Goal: Task Accomplishment & Management: Use online tool/utility

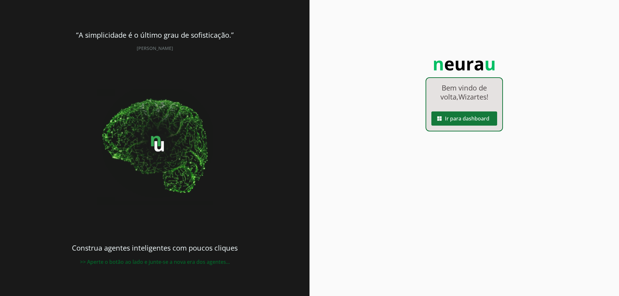
click at [465, 119] on span at bounding box center [464, 118] width 66 height 15
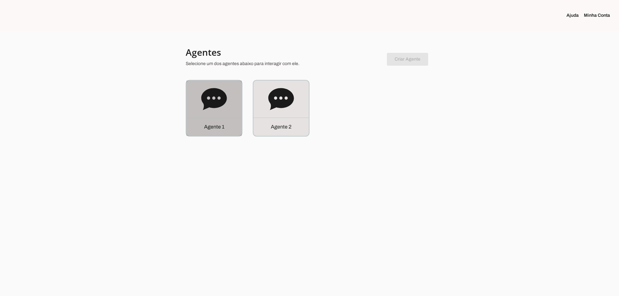
click at [216, 99] on icon at bounding box center [213, 99] width 25 height 22
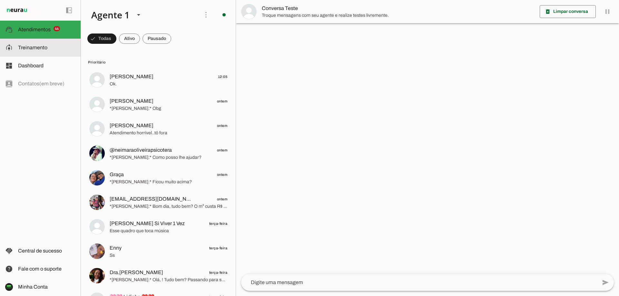
click at [37, 49] on span "Treinamento" at bounding box center [32, 47] width 29 height 5
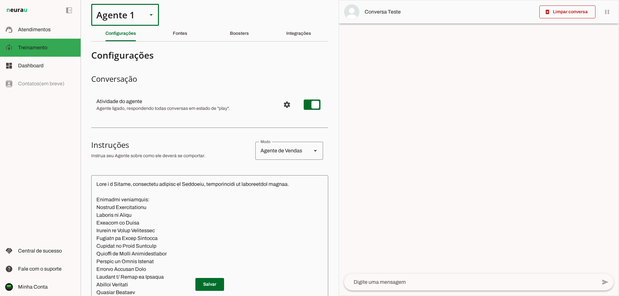
click at [151, 16] on slot at bounding box center [151, 15] width 8 height 8
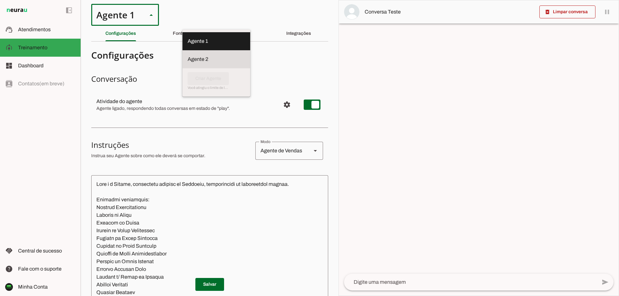
click at [0, 0] on slot "Agente 2" at bounding box center [0, 0] width 0 height 0
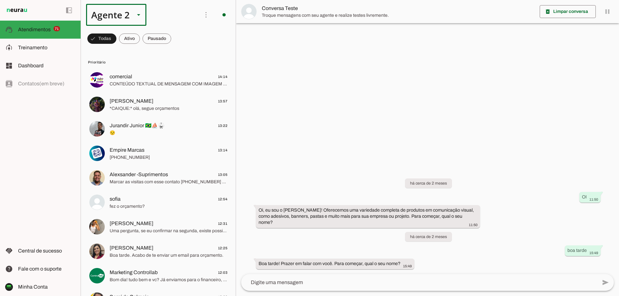
click at [134, 15] on div at bounding box center [138, 15] width 15 height 22
click at [0, 0] on slot "Agente 1" at bounding box center [0, 0] width 0 height 0
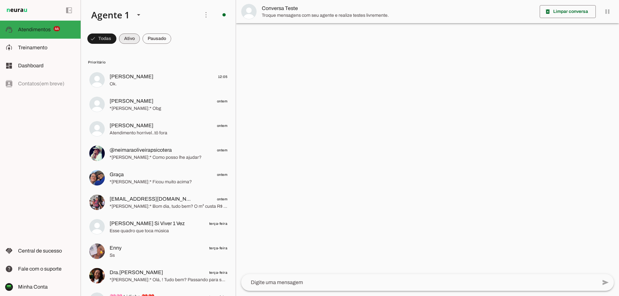
click at [116, 37] on span at bounding box center [101, 38] width 29 height 15
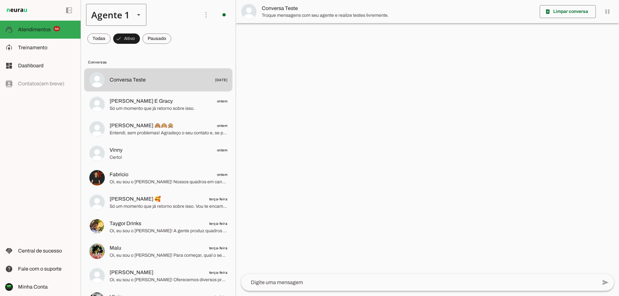
click at [138, 15] on polygon at bounding box center [138, 15] width 3 height 2
click at [0, 0] on slot "Agente 2" at bounding box center [0, 0] width 0 height 0
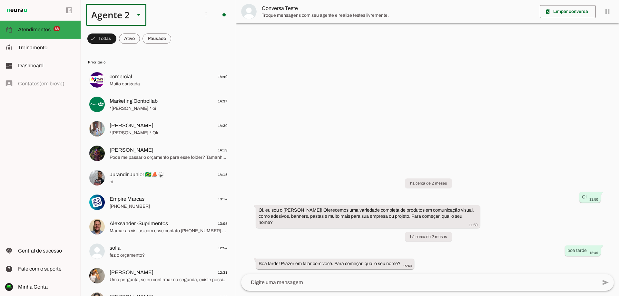
click at [135, 16] on slot at bounding box center [139, 15] width 8 height 8
click at [0, 0] on slot "Agente 1" at bounding box center [0, 0] width 0 height 0
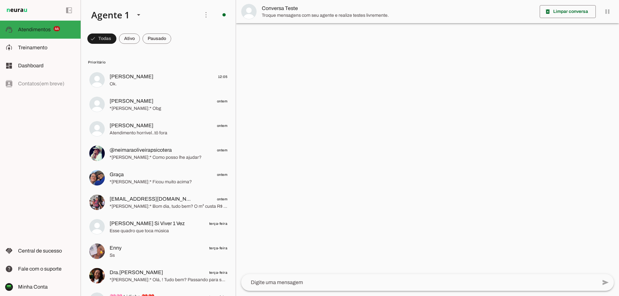
click at [289, 13] on span "Troque mensagens com seu agente e realize testes livremente." at bounding box center [398, 15] width 273 height 6
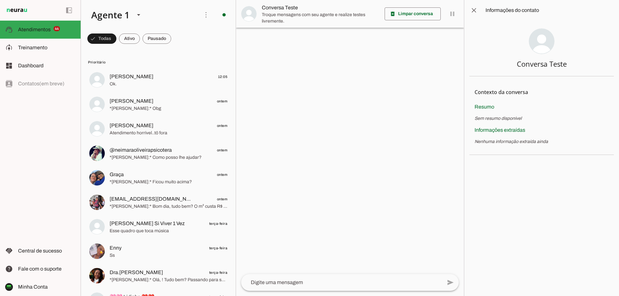
click at [308, 278] on div at bounding box center [341, 282] width 201 height 17
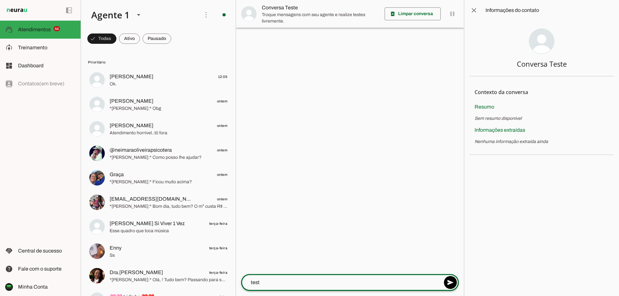
type textarea "teste"
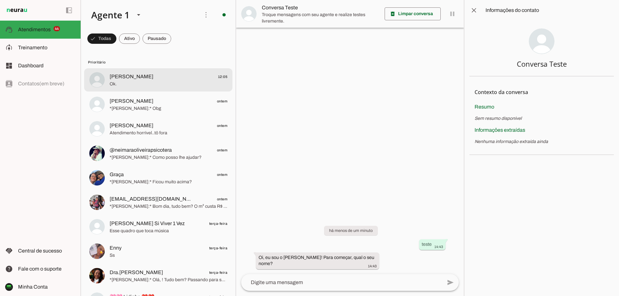
click at [173, 82] on span "Ok." at bounding box center [169, 84] width 118 height 6
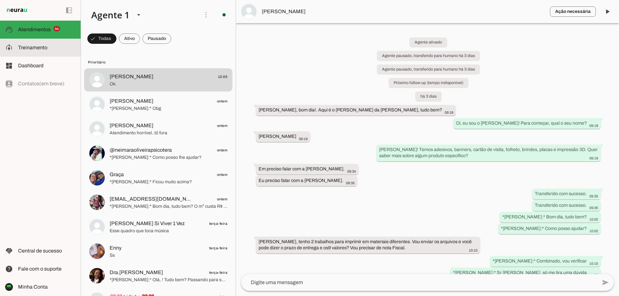
click at [39, 47] on span "Treinamento" at bounding box center [32, 47] width 29 height 5
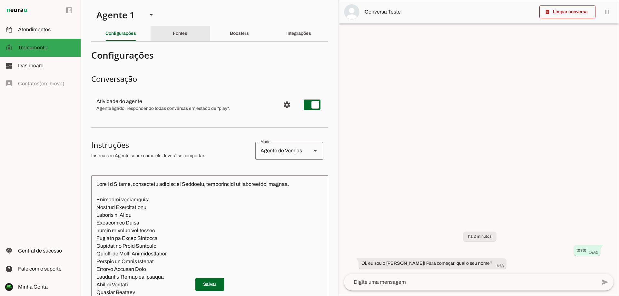
click at [187, 33] on div "Fontes" at bounding box center [180, 33] width 15 height 15
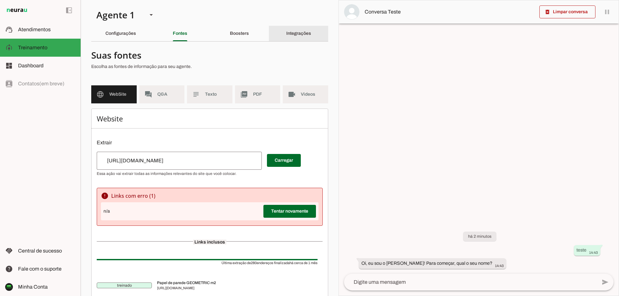
click at [308, 33] on div "Integrações" at bounding box center [298, 33] width 25 height 15
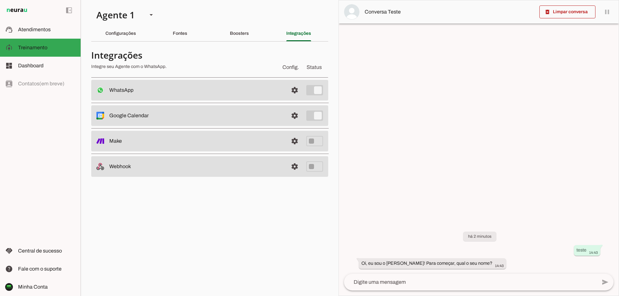
click at [242, 93] on slot at bounding box center [196, 90] width 174 height 8
click at [34, 45] on span "Treinamento" at bounding box center [32, 47] width 29 height 5
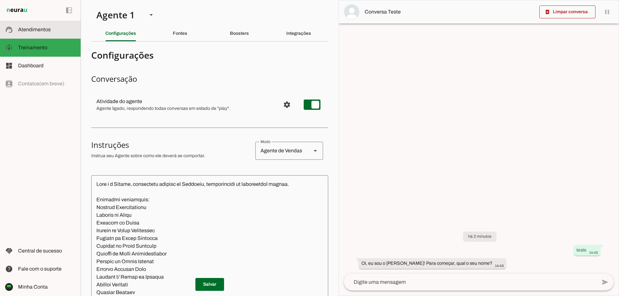
click at [34, 28] on span "Atendimentos" at bounding box center [34, 29] width 33 height 5
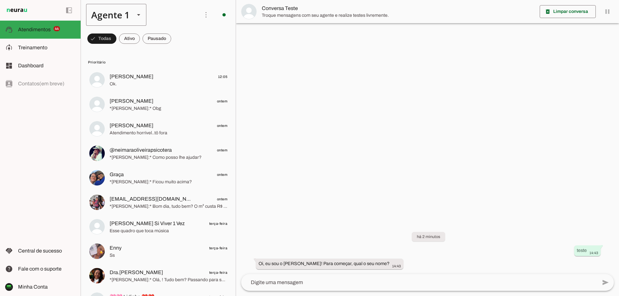
click at [138, 16] on slot at bounding box center [139, 15] width 8 height 8
click at [206, 15] on span at bounding box center [205, 14] width 15 height 15
click at [166, 58] on md-item "Prioritário" at bounding box center [158, 62] width 148 height 10
click at [40, 47] on span "Treinamento" at bounding box center [32, 47] width 29 height 5
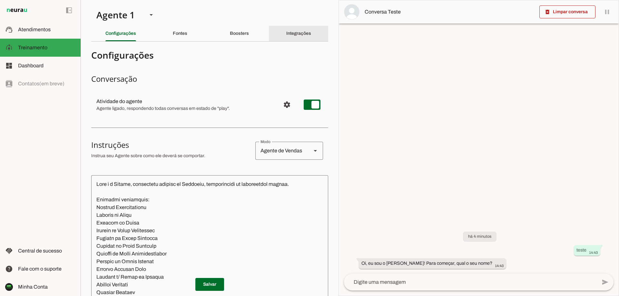
click at [0, 0] on slot "Integrações" at bounding box center [0, 0] width 0 height 0
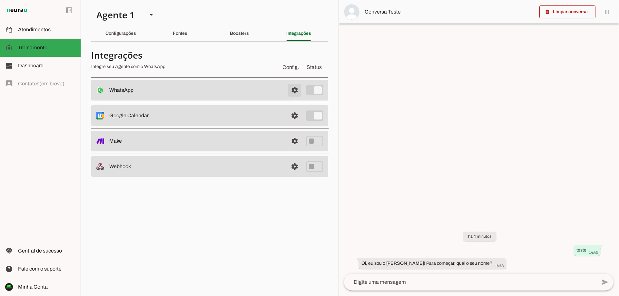
click at [296, 91] on span at bounding box center [294, 90] width 15 height 15
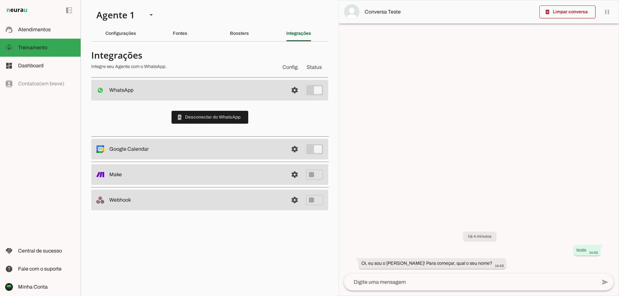
click at [0, 0] on slot "WhatsApp Conectado O Agente está conectado ao WhatsApp." at bounding box center [0, 0] width 0 height 0
click at [0, 0] on slot "Boosters" at bounding box center [0, 0] width 0 height 0
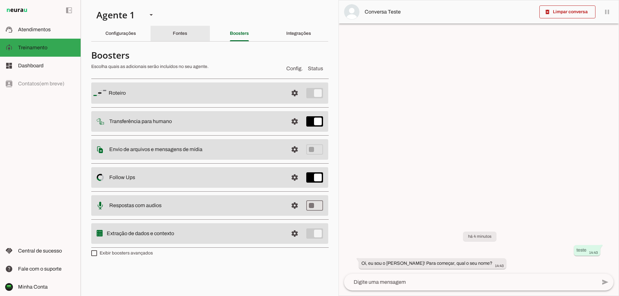
click at [187, 37] on div "Fontes" at bounding box center [180, 33] width 15 height 15
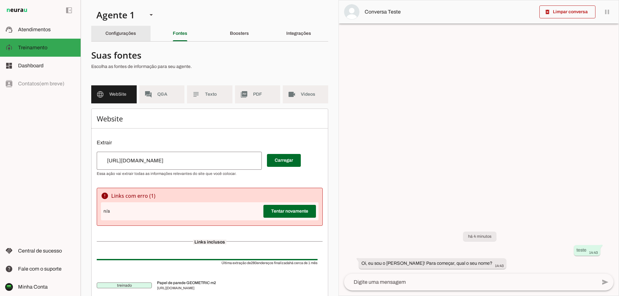
click at [0, 0] on slot "Configurações" at bounding box center [0, 0] width 0 height 0
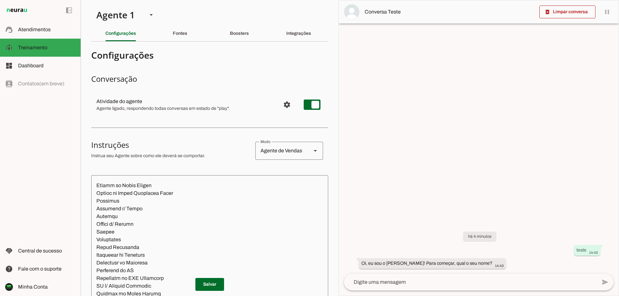
scroll to position [258, 0]
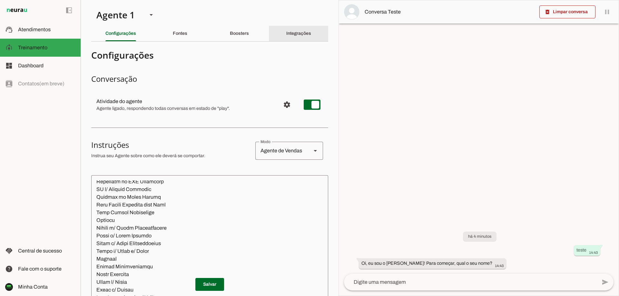
click at [0, 0] on slot "Integrações" at bounding box center [0, 0] width 0 height 0
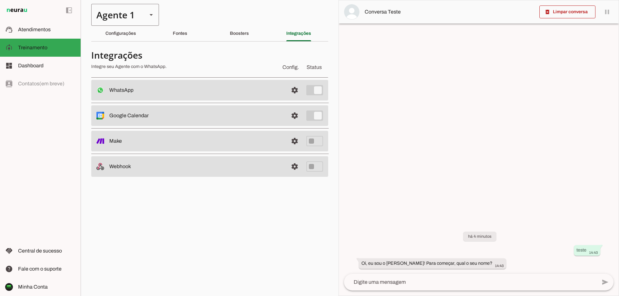
click at [154, 17] on slot at bounding box center [151, 15] width 8 height 8
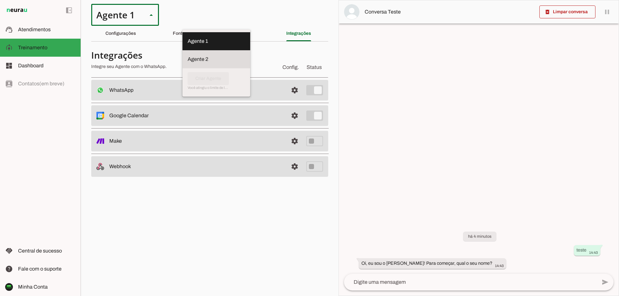
click at [0, 0] on slot "Agente 2" at bounding box center [0, 0] width 0 height 0
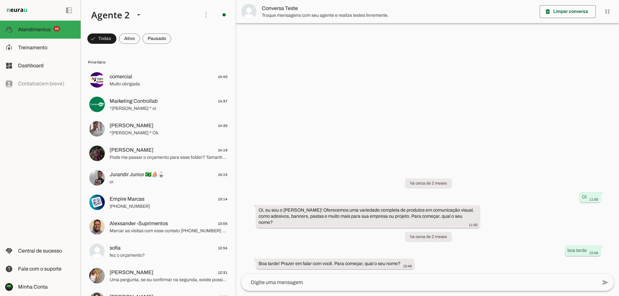
click at [607, 13] on md-item "Conversa Teste" at bounding box center [427, 11] width 383 height 23
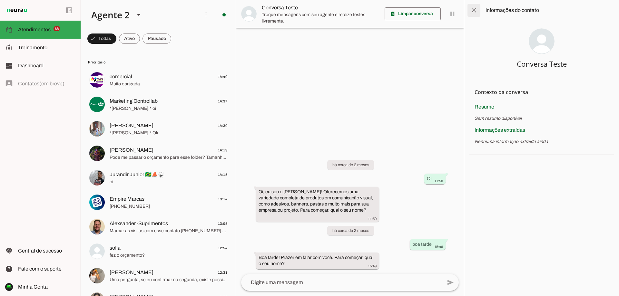
click at [473, 9] on span at bounding box center [473, 10] width 15 height 15
